Goal: Task Accomplishment & Management: Use online tool/utility

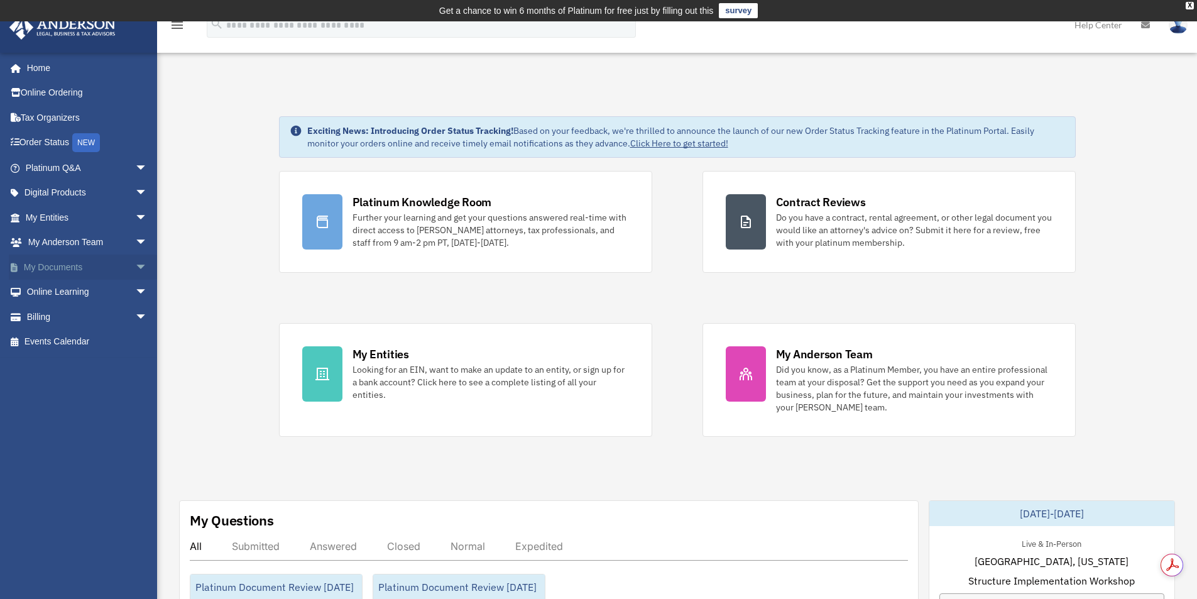
click at [135, 267] on span "arrow_drop_down" at bounding box center [147, 267] width 25 height 26
click at [56, 292] on link "Box" at bounding box center [92, 292] width 149 height 25
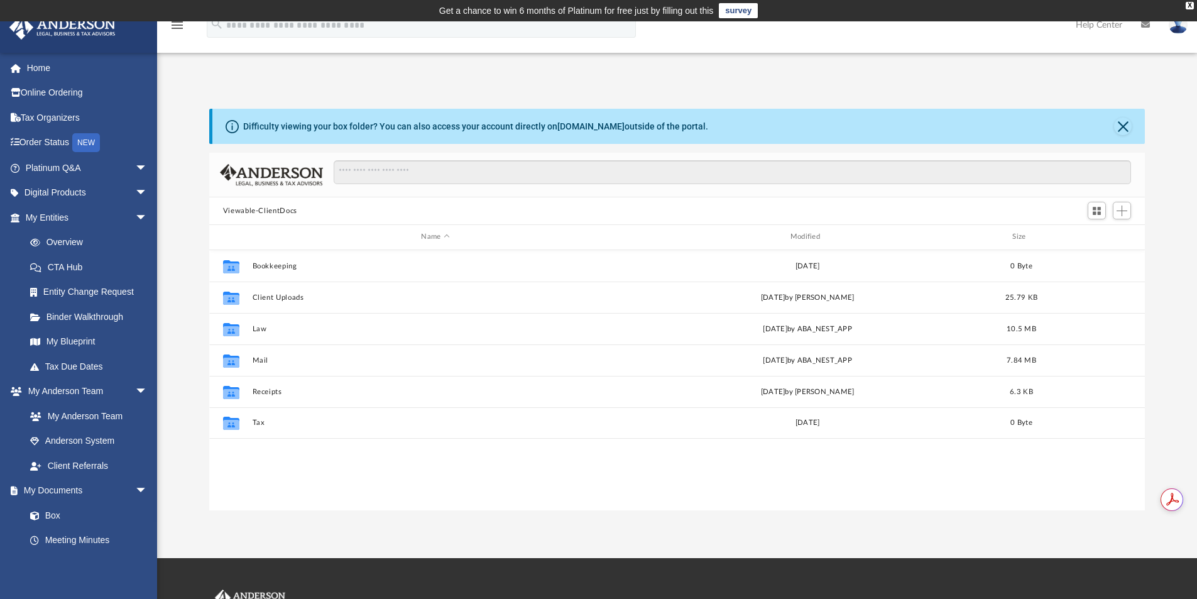
scroll to position [276, 926]
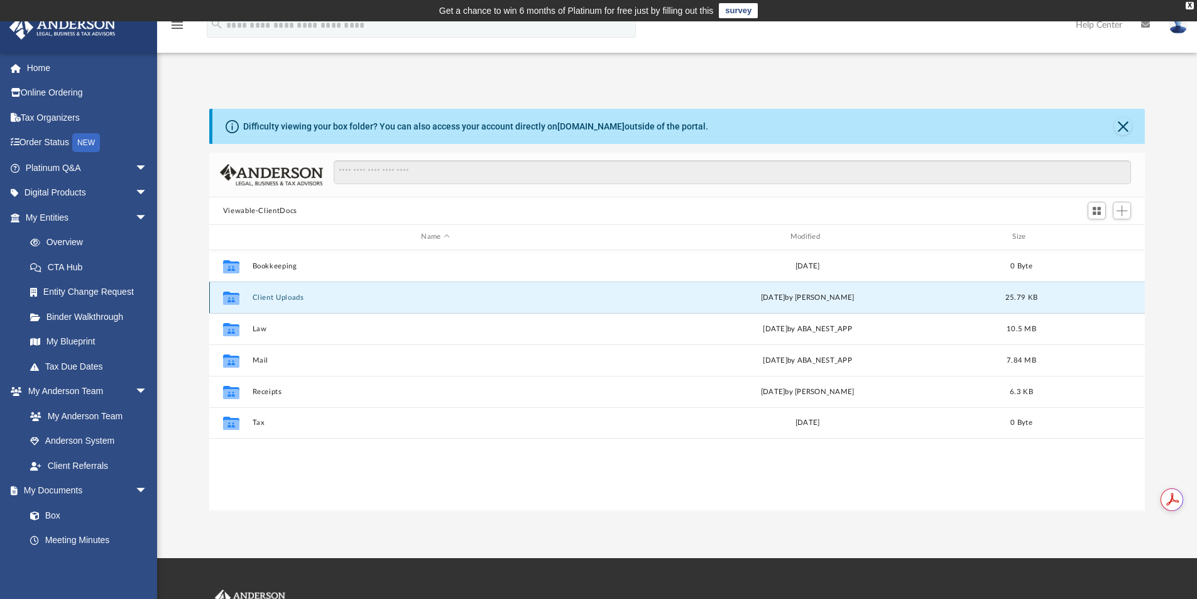
click at [294, 293] on button "Client Uploads" at bounding box center [435, 297] width 366 height 8
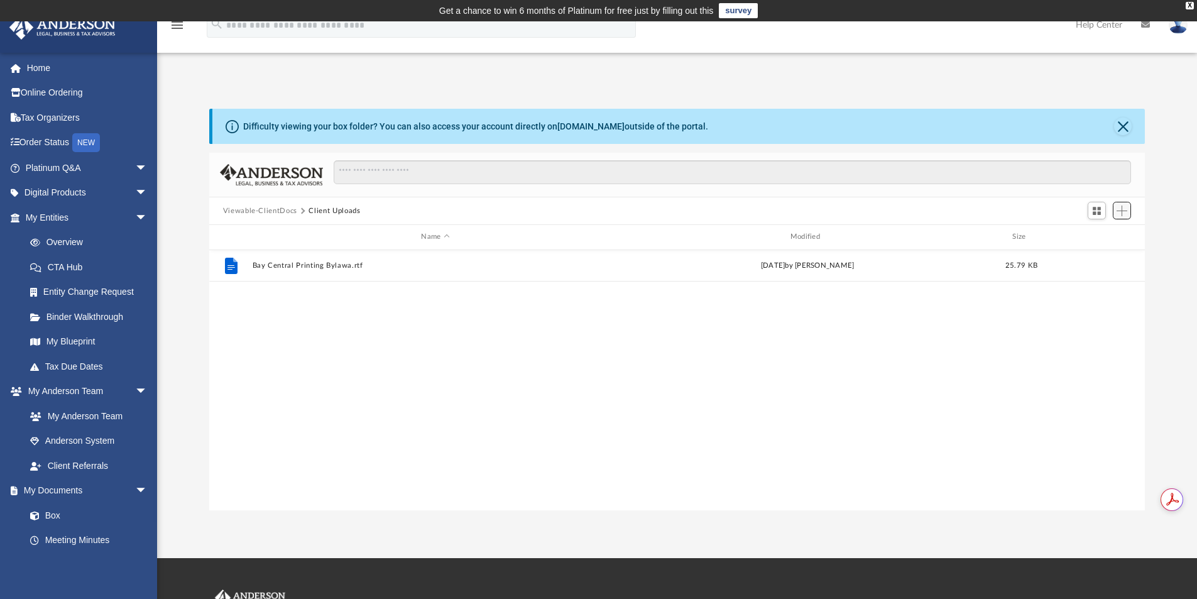
click at [1122, 211] on span "Add" at bounding box center [1122, 210] width 11 height 11
click at [1097, 233] on li "Upload" at bounding box center [1104, 235] width 40 height 13
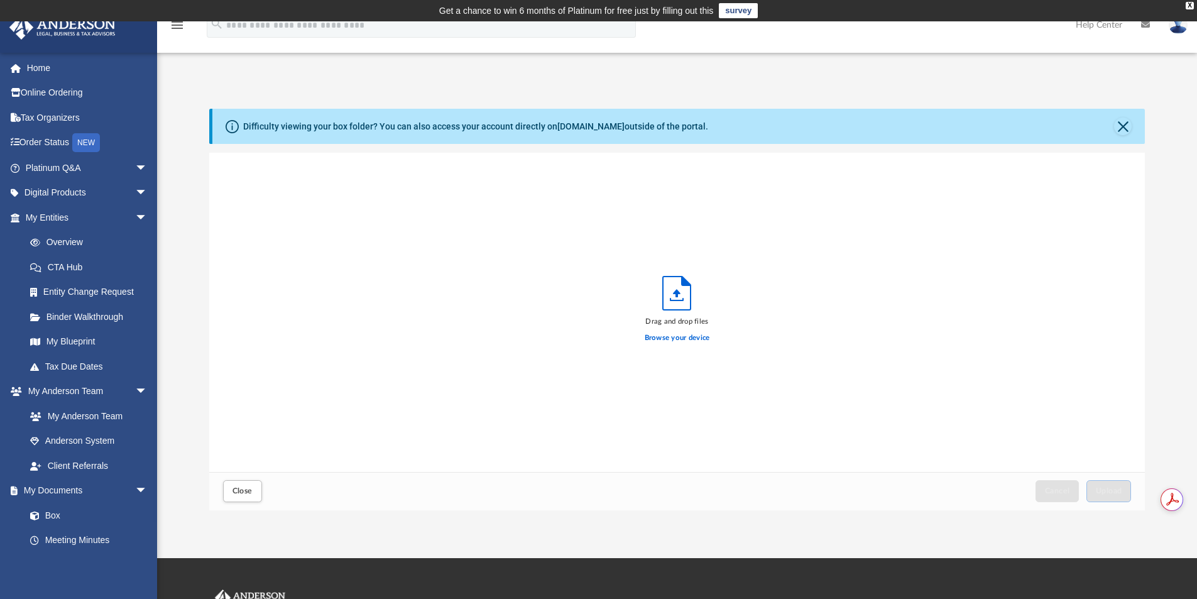
scroll to position [309, 926]
click at [675, 334] on label "Browse your device" at bounding box center [677, 337] width 65 height 11
click at [0, 0] on input "Browse your device" at bounding box center [0, 0] width 0 height 0
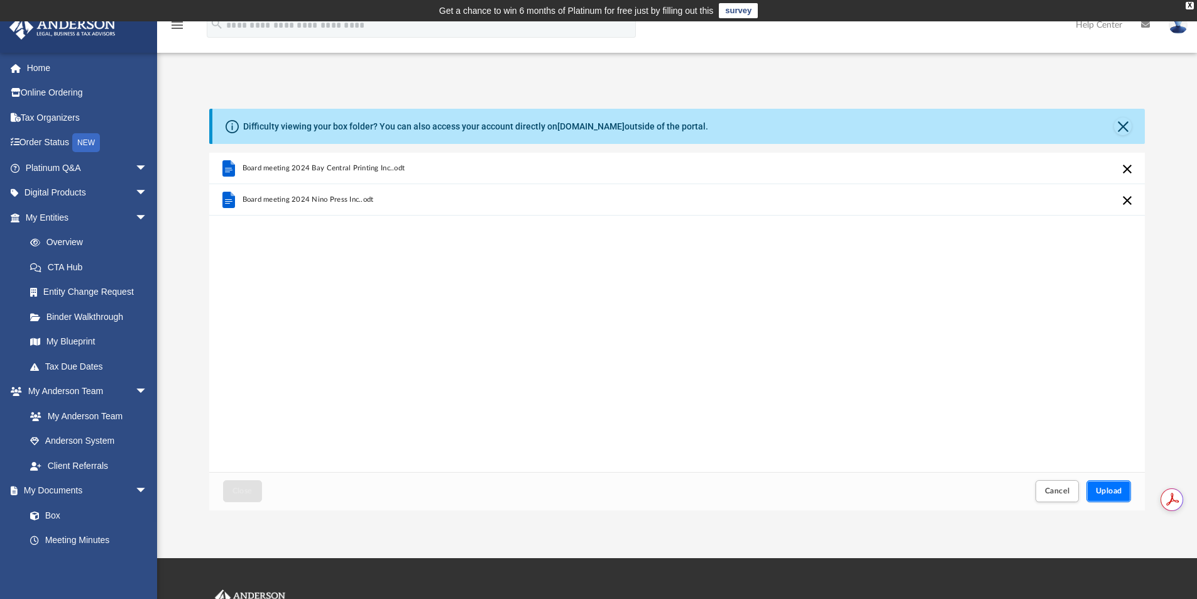
click at [1111, 492] on span "Upload" at bounding box center [1109, 491] width 26 height 8
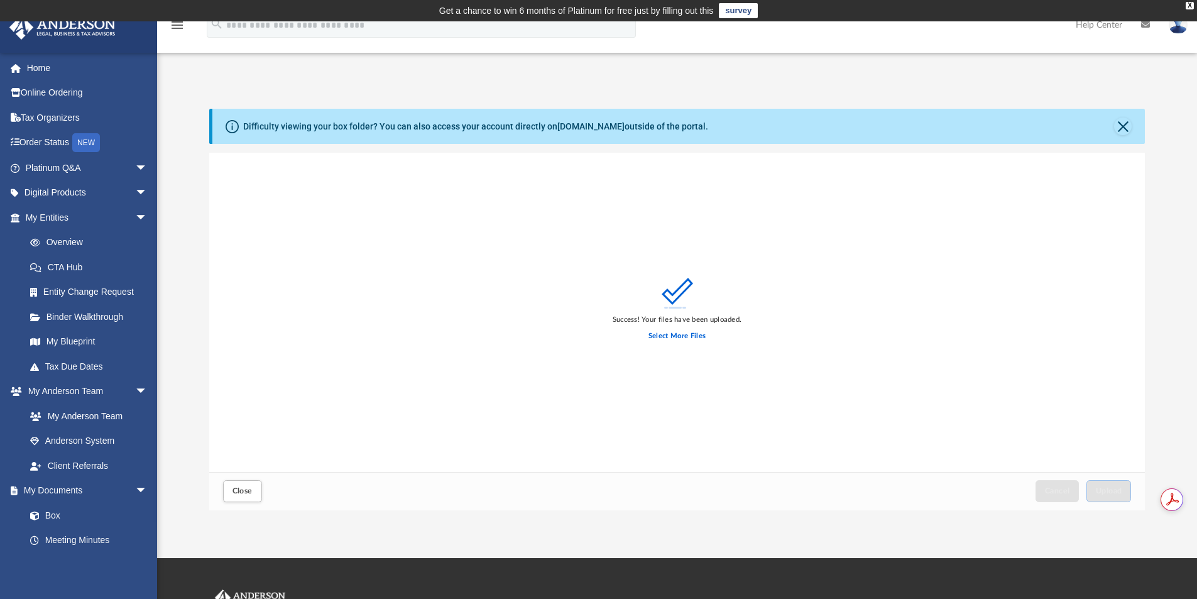
click at [1182, 26] on img at bounding box center [1178, 25] width 19 height 18
click at [958, 109] on link "Logout" at bounding box center [990, 110] width 126 height 26
